Goal: Task Accomplishment & Management: Manage account settings

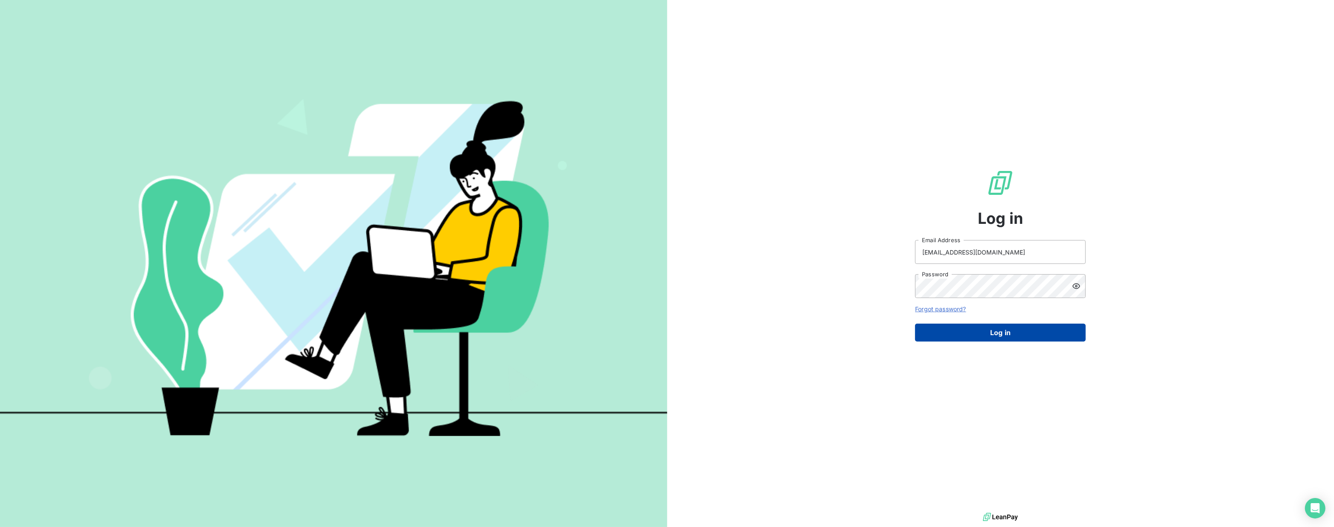
click at [987, 327] on button "Log in" at bounding box center [1000, 333] width 171 height 18
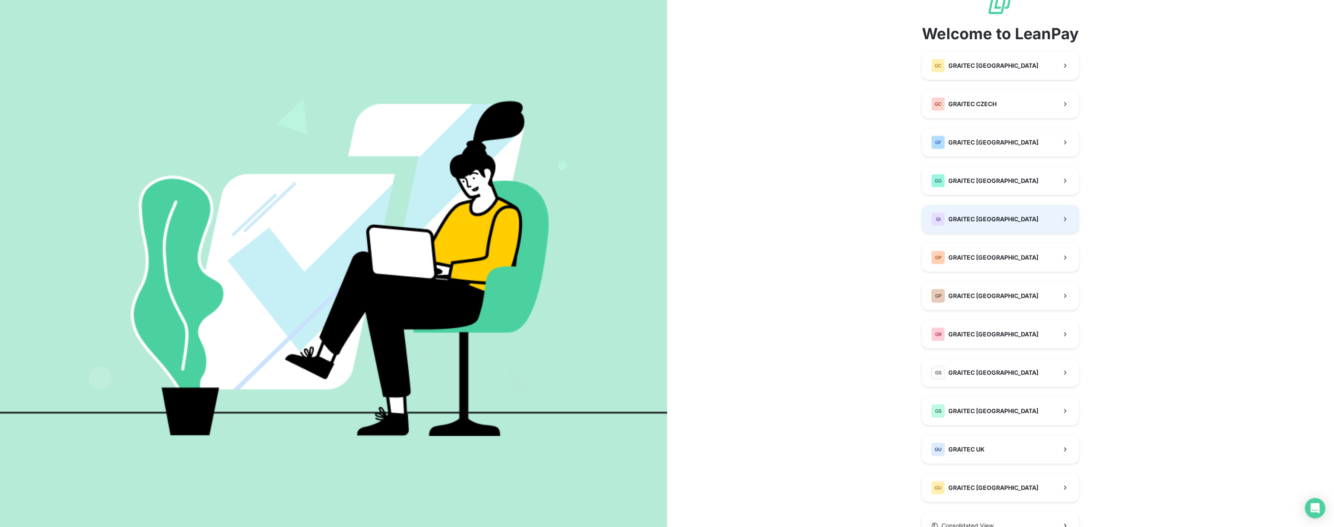
scroll to position [38, 0]
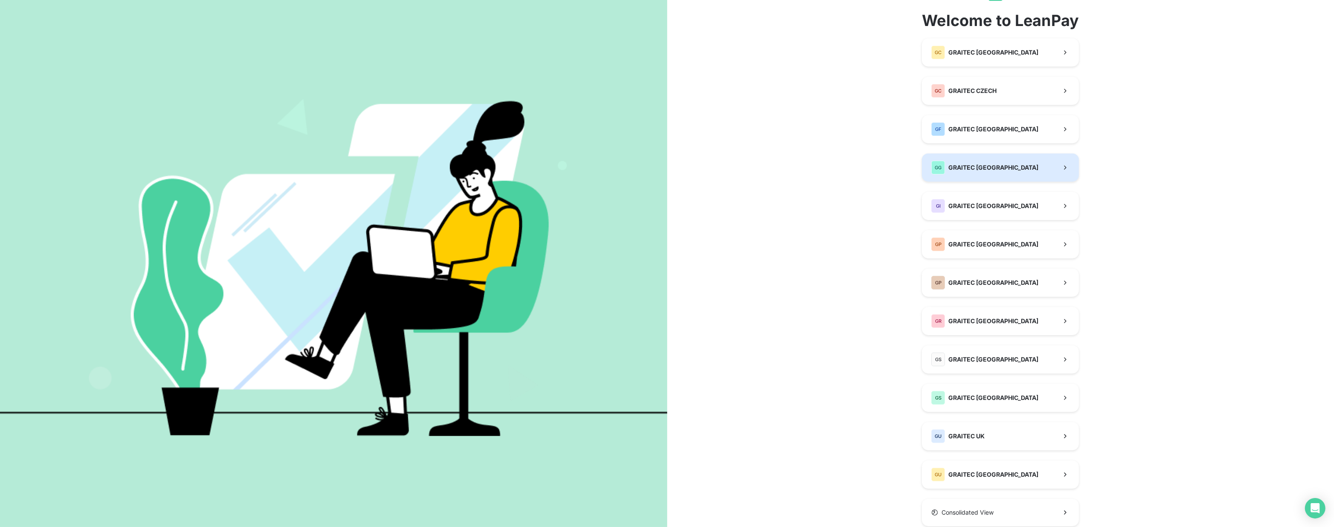
click at [972, 175] on button "GG GRAITEC [GEOGRAPHIC_DATA]" at bounding box center [1000, 168] width 157 height 28
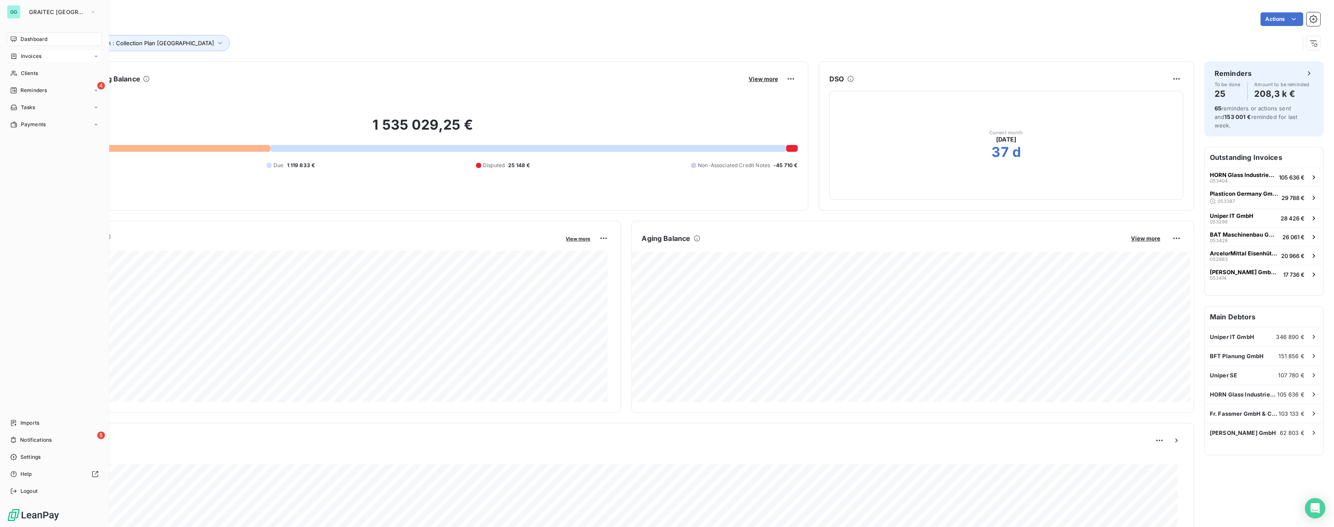
click at [43, 49] on div "Invoices" at bounding box center [54, 56] width 95 height 14
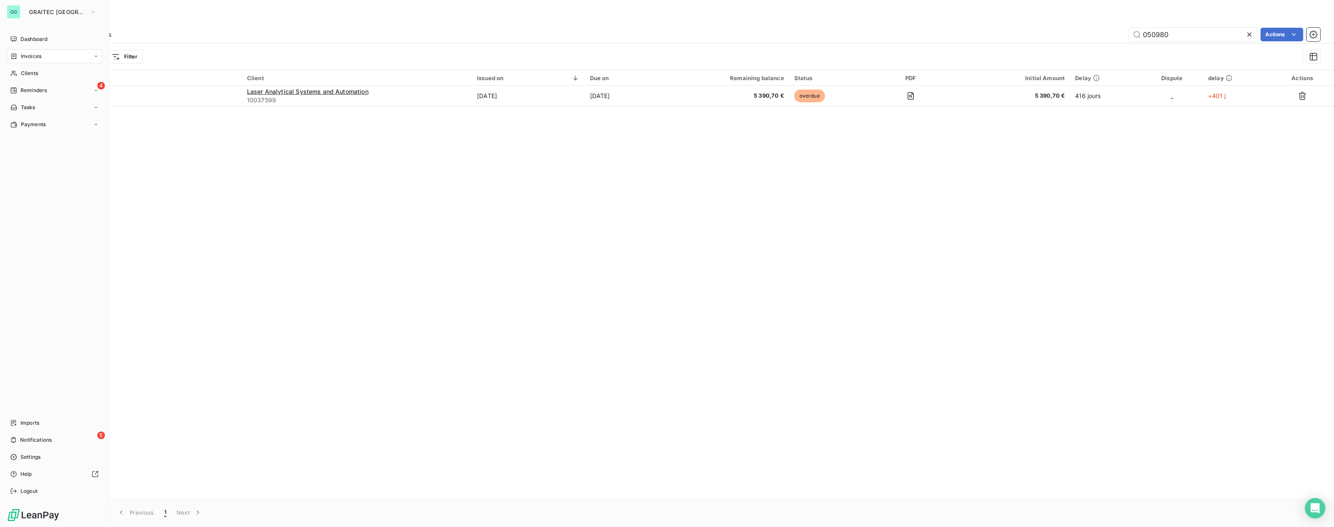
click at [43, 55] on div "Invoices" at bounding box center [54, 56] width 95 height 14
drag, startPoint x: 1177, startPoint y: 34, endPoint x: 1059, endPoint y: 36, distance: 118.2
click at [1059, 36] on div "050980 Actions" at bounding box center [721, 35] width 1199 height 14
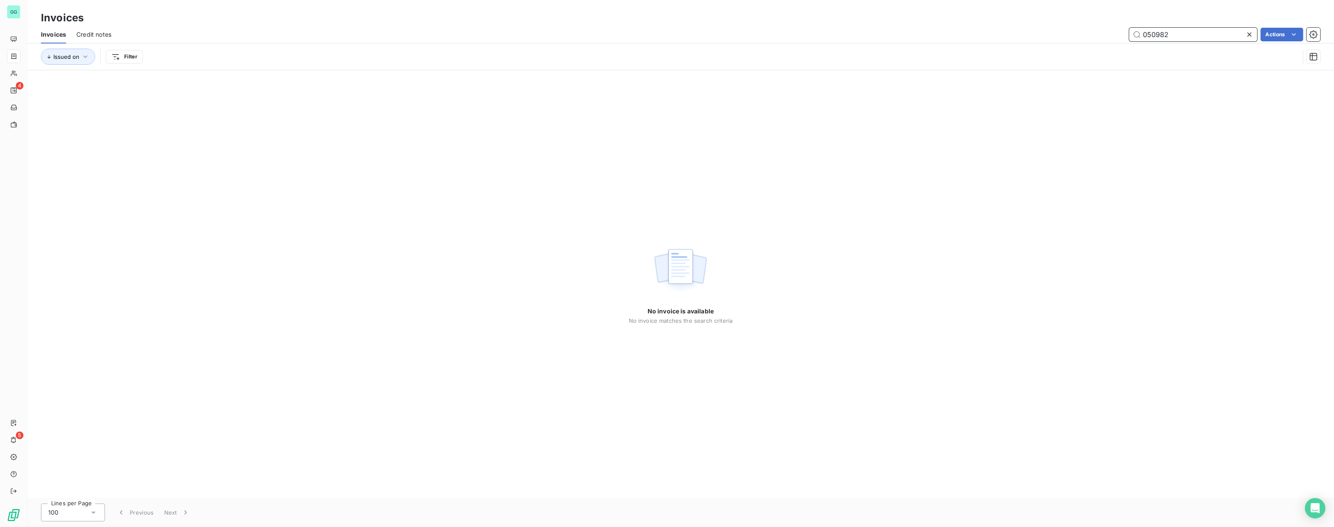
drag, startPoint x: 1175, startPoint y: 44, endPoint x: 1236, endPoint y: 49, distance: 61.7
click at [1236, 49] on div "Invoices Credit notes 050982 Actions Issued on Filter" at bounding box center [680, 48] width 1307 height 44
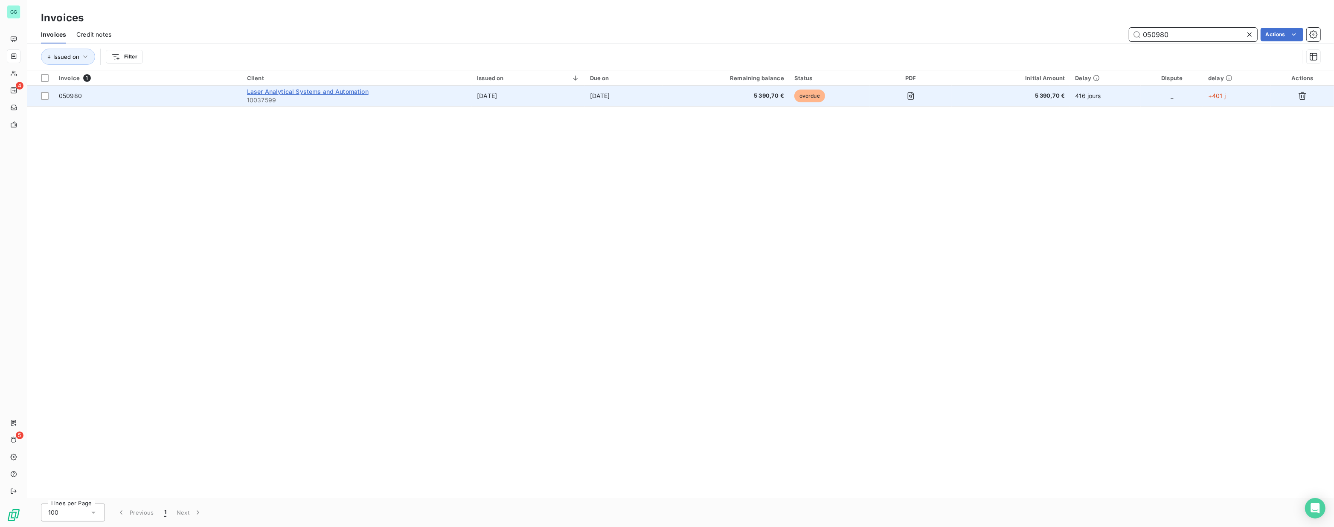
type input "050980"
click at [293, 91] on span "Laser Analytical Systems and Automation" at bounding box center [308, 91] width 122 height 7
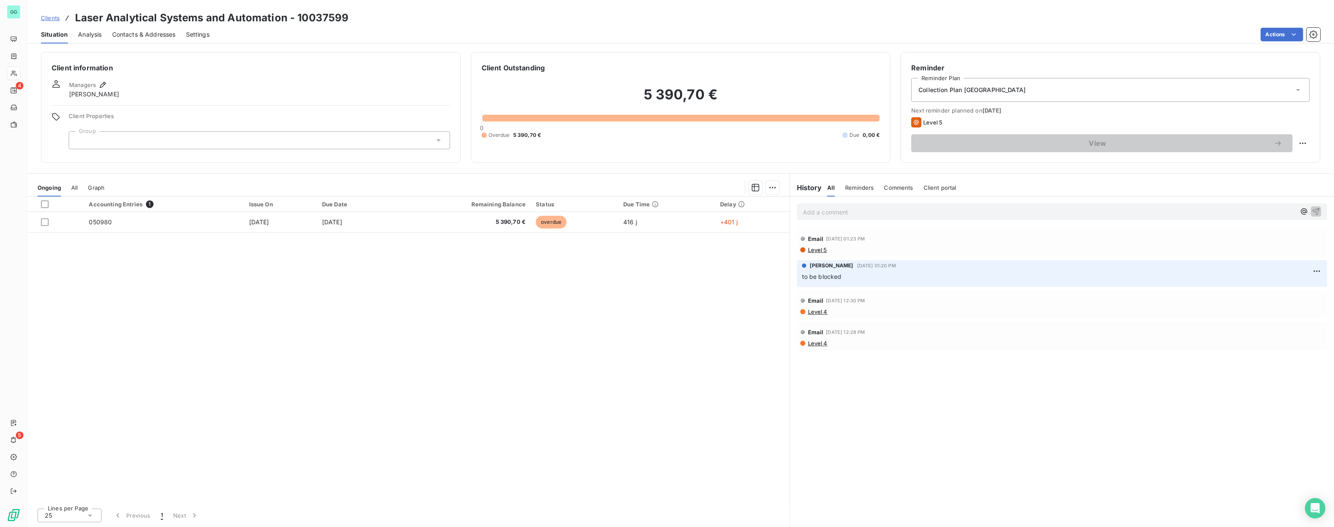
click at [810, 343] on span "Level 4" at bounding box center [817, 343] width 20 height 7
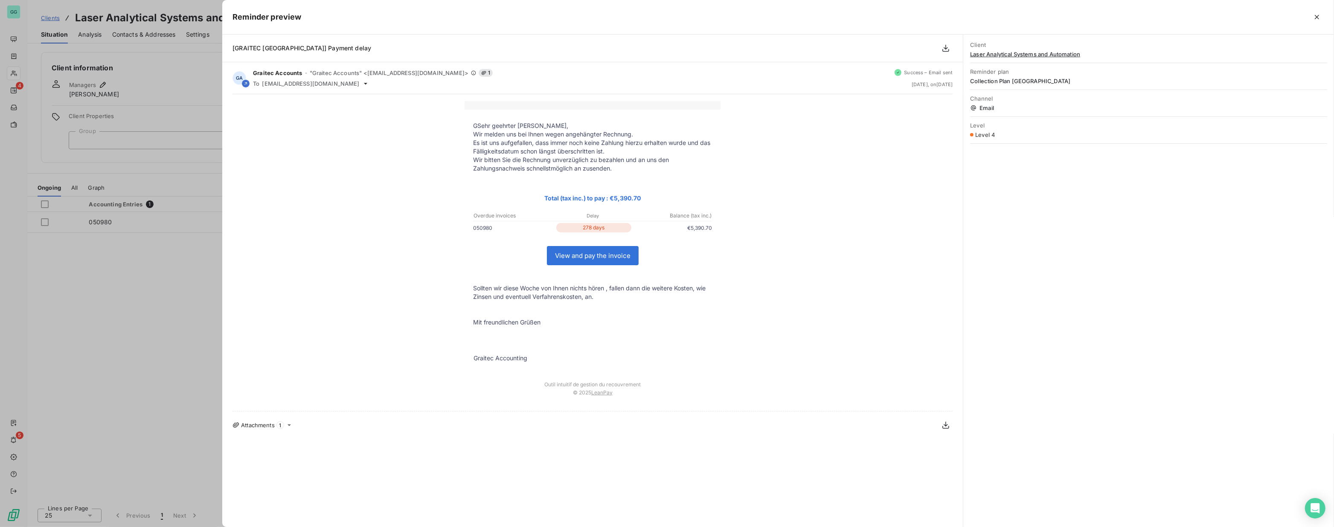
click at [139, 326] on div at bounding box center [667, 263] width 1334 height 527
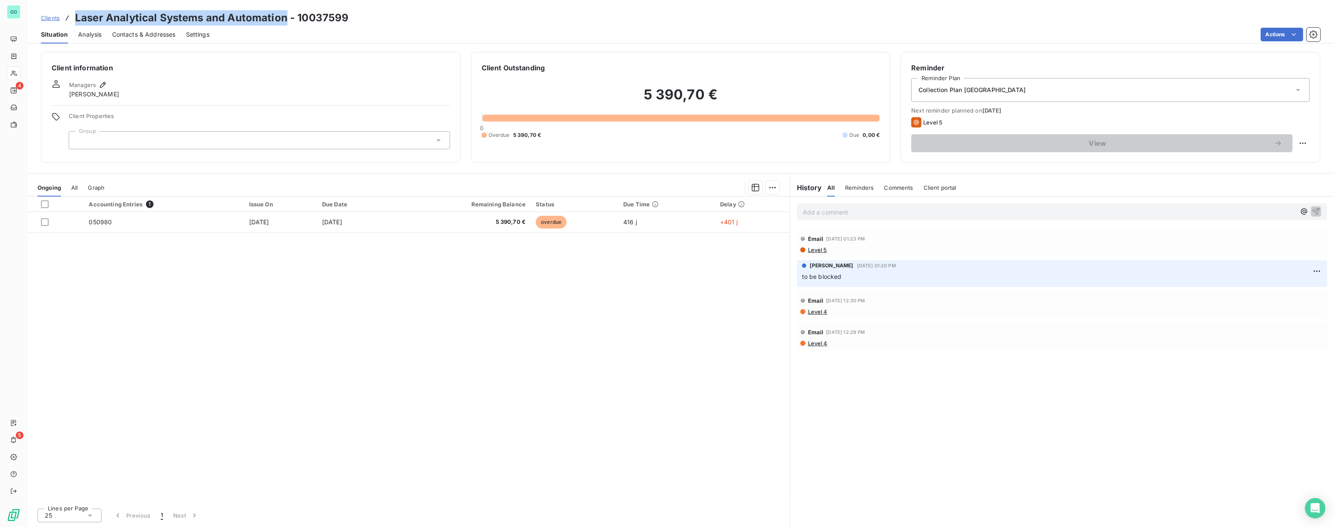
drag, startPoint x: 76, startPoint y: 18, endPoint x: 286, endPoint y: 17, distance: 210.4
click at [286, 17] on h3 "Laser Analytical Systems and Automation - 10037599" at bounding box center [212, 17] width 274 height 15
copy h3 "Laser Analytical Systems and Automation"
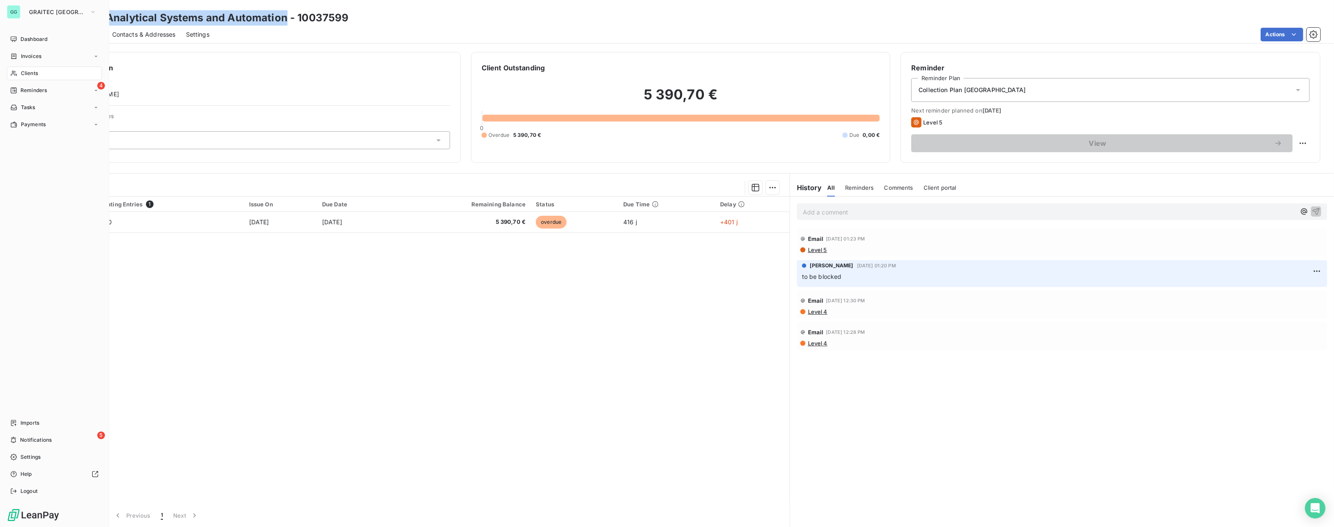
click at [12, 10] on div "GG" at bounding box center [14, 12] width 14 height 14
click at [60, 9] on span "GRAITEC [GEOGRAPHIC_DATA]" at bounding box center [57, 12] width 57 height 7
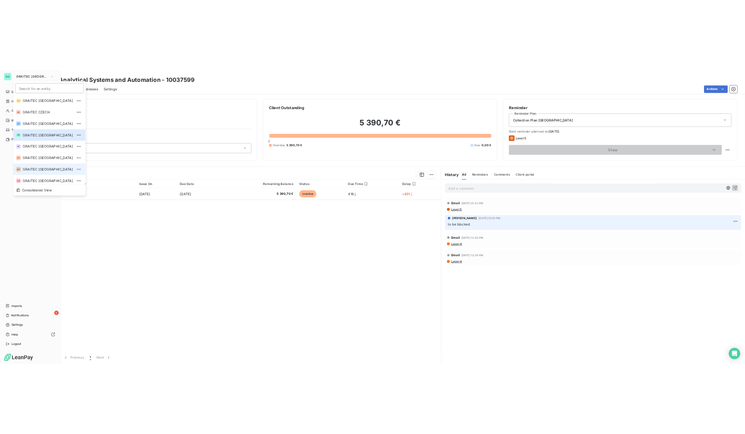
scroll to position [84, 0]
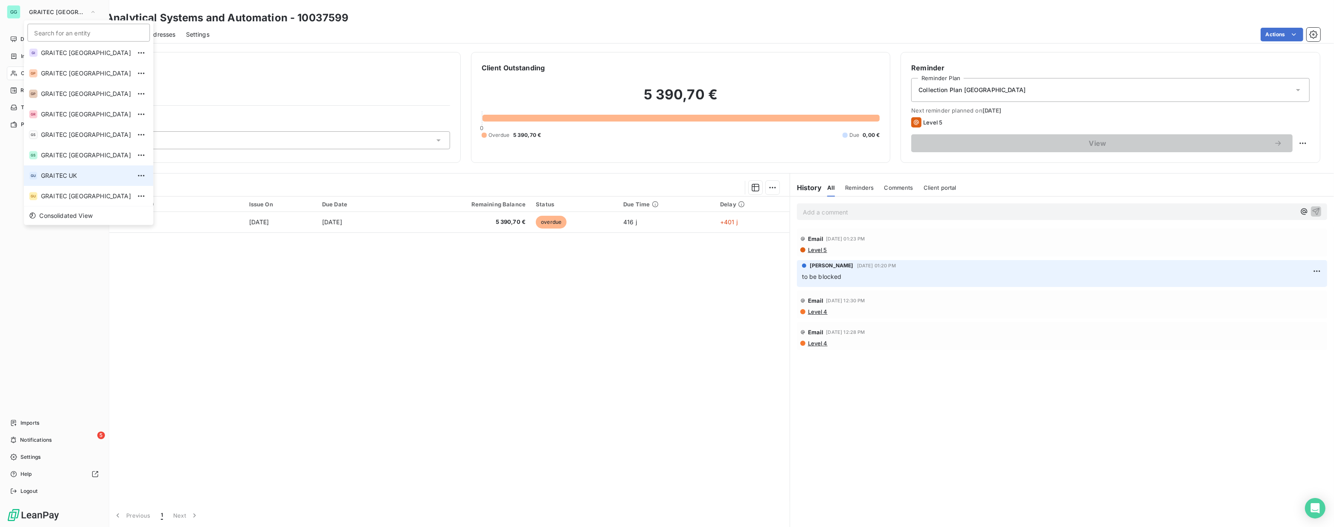
click at [64, 179] on span "GRAITEC UK" at bounding box center [86, 176] width 90 height 9
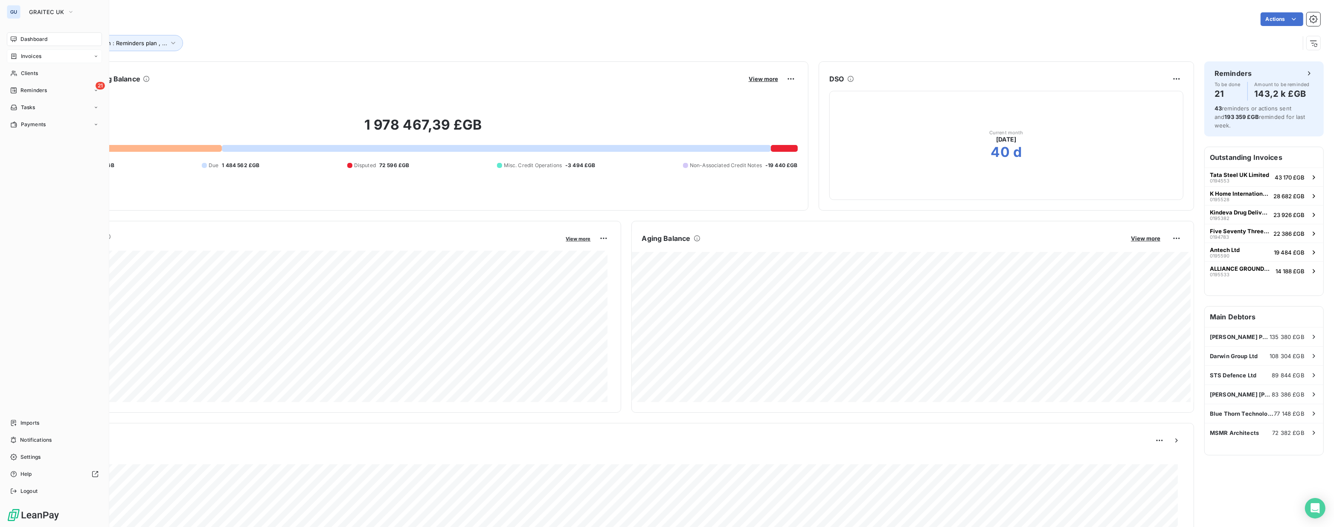
click at [44, 58] on div "Invoices" at bounding box center [54, 56] width 95 height 14
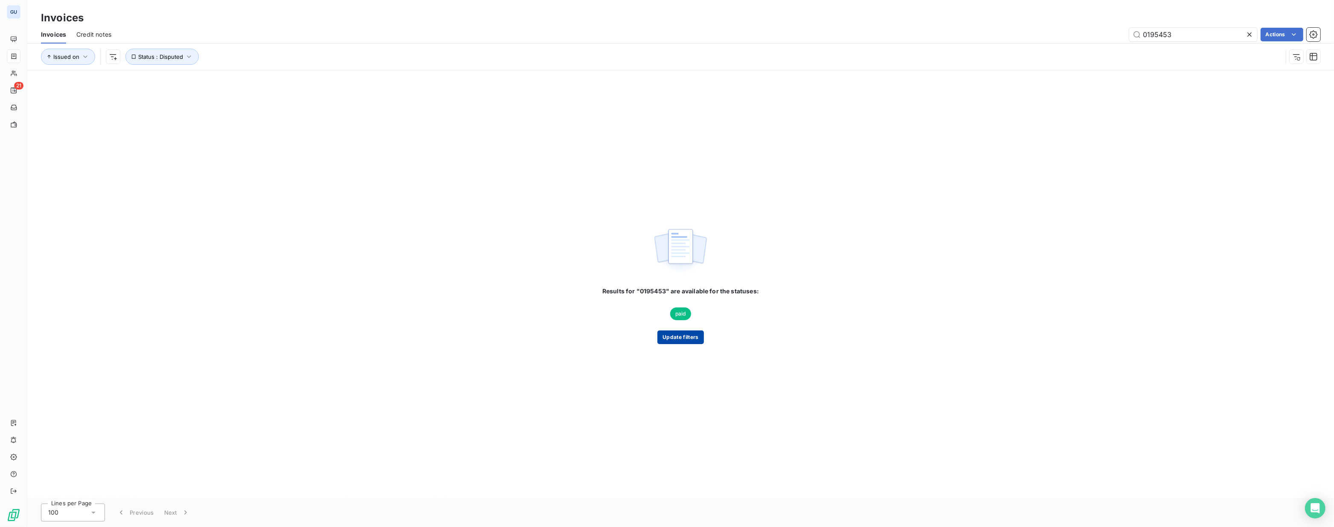
type input "0195453"
click at [678, 338] on button "Update filters" at bounding box center [681, 338] width 46 height 14
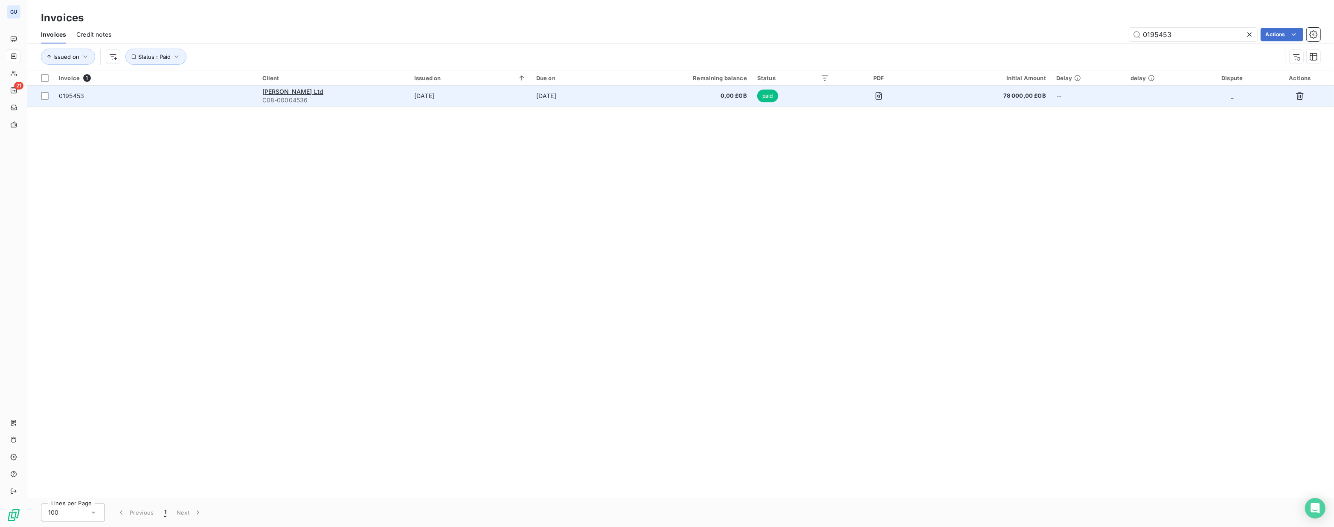
click at [304, 94] on div "[PERSON_NAME] Ltd" at bounding box center [333, 91] width 142 height 9
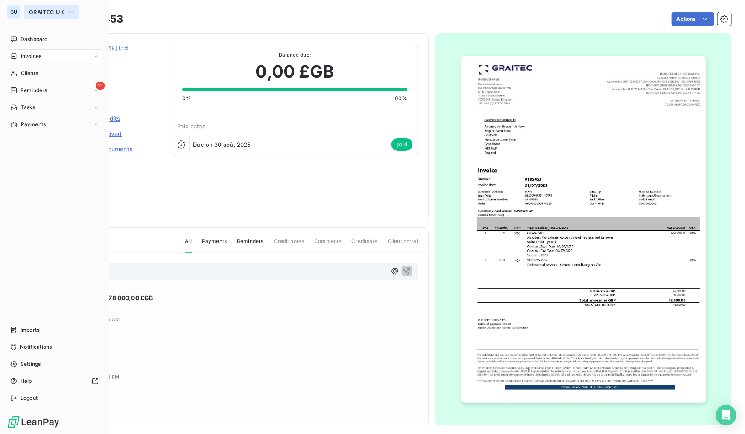
click at [47, 7] on button "GRAITEC UK" at bounding box center [51, 12] width 55 height 14
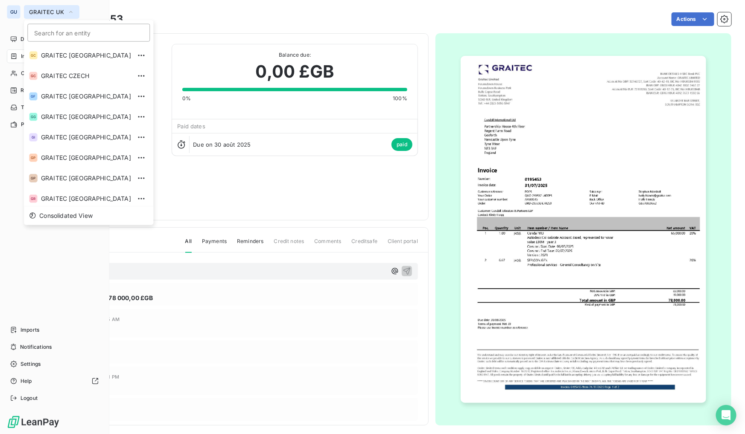
scroll to position [64, 0]
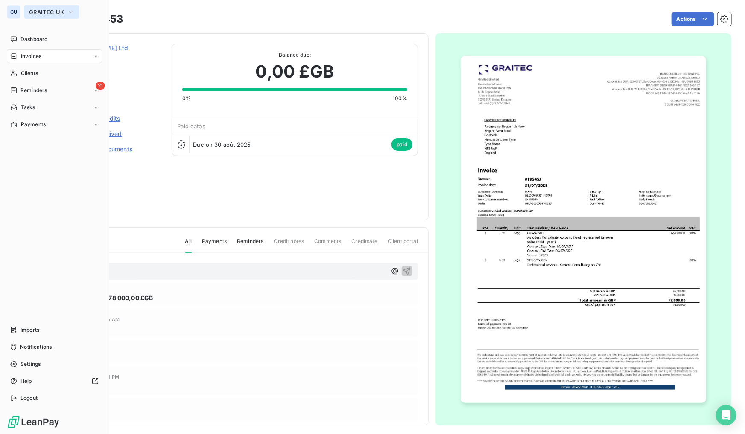
click at [67, 11] on icon "button" at bounding box center [70, 12] width 7 height 9
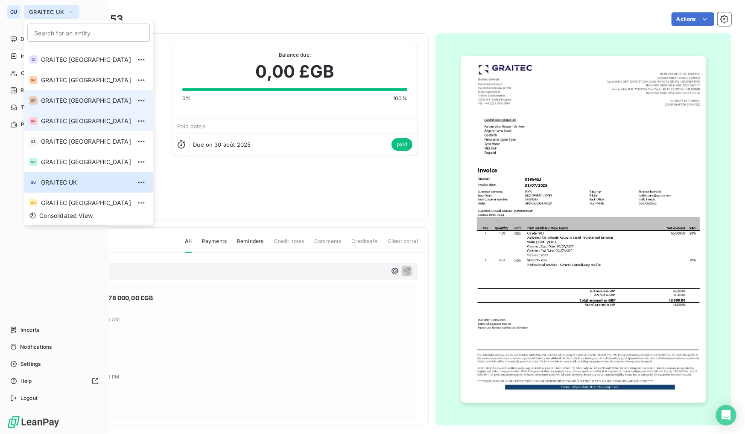
scroll to position [84, 0]
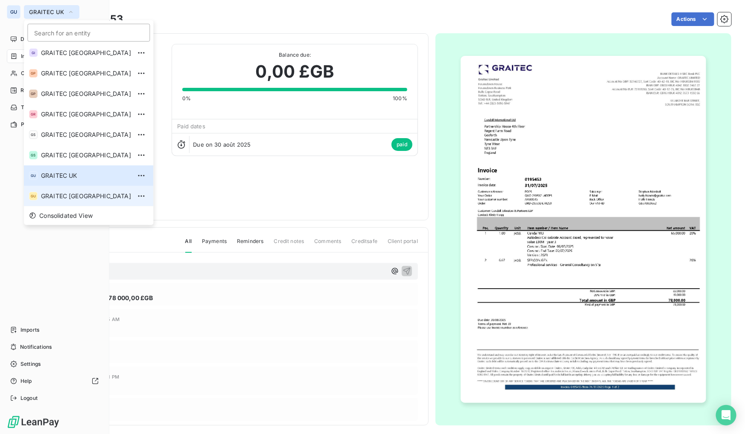
click at [54, 198] on span "GRAITEC [GEOGRAPHIC_DATA]" at bounding box center [86, 196] width 90 height 9
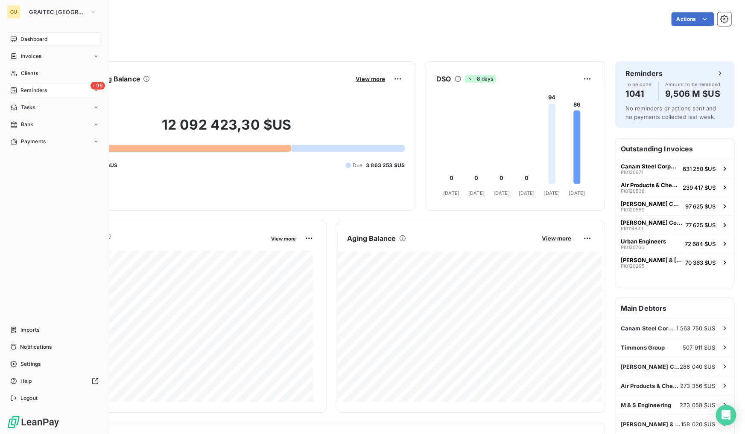
click at [43, 91] on span "Reminders" at bounding box center [33, 91] width 26 height 8
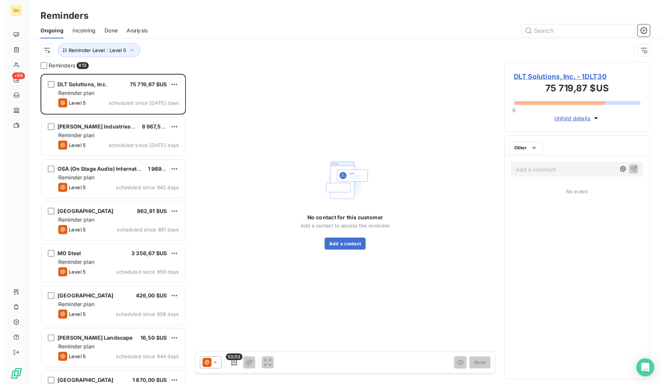
scroll to position [345, 159]
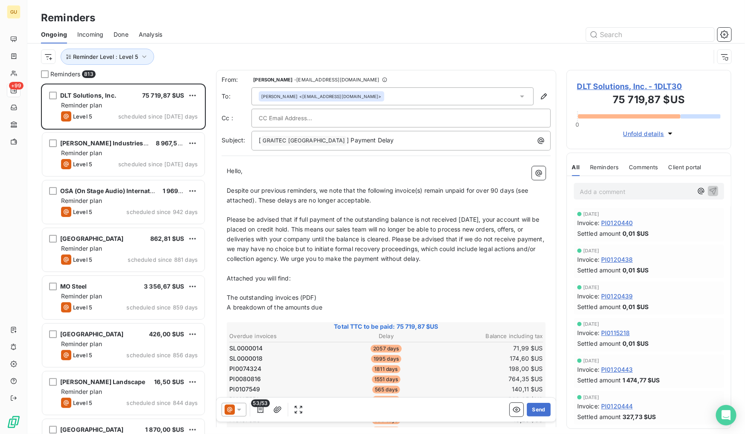
click at [117, 34] on span "Done" at bounding box center [120, 34] width 15 height 9
